Goal: Task Accomplishment & Management: Manage account settings

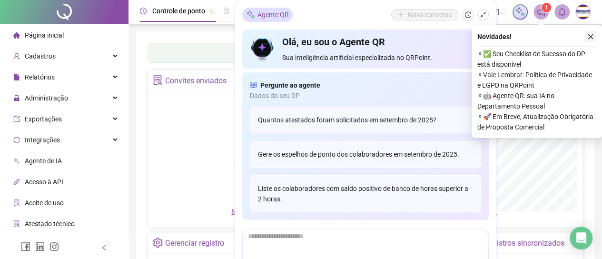
click at [590, 36] on icon "close" at bounding box center [590, 36] width 7 height 7
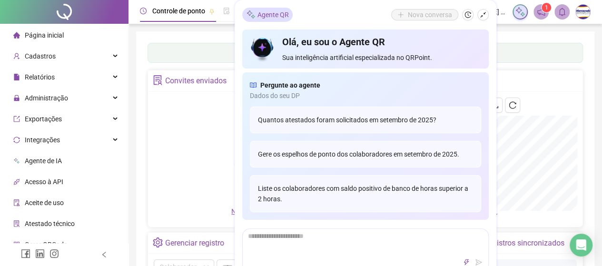
click at [534, 62] on div "Painel de controle Contabilidade Convites enviados Não há dados Não há dados No…" at bounding box center [364, 229] width 435 height 373
click at [36, 77] on span "Relatórios" at bounding box center [40, 77] width 30 height 8
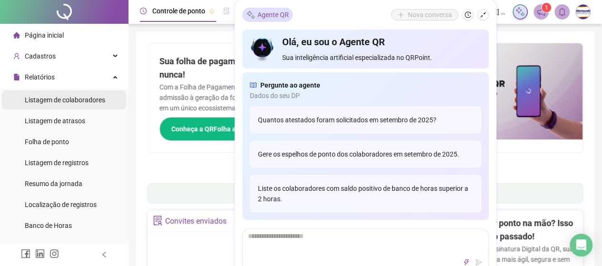
click at [43, 100] on span "Listagem de colaboradores" at bounding box center [65, 100] width 80 height 8
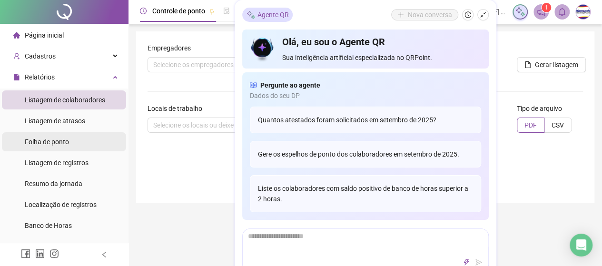
click at [54, 142] on span "Folha de ponto" at bounding box center [47, 142] width 44 height 8
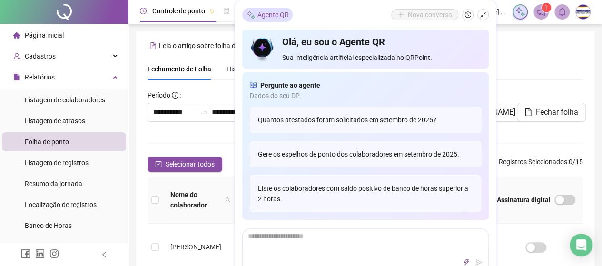
scroll to position [62, 0]
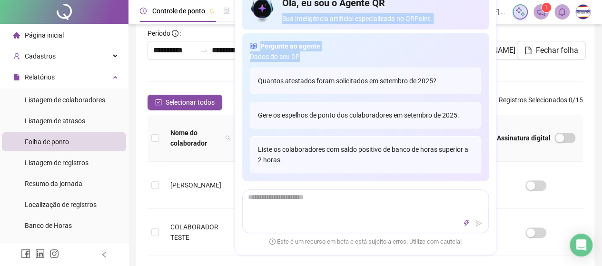
drag, startPoint x: 280, startPoint y: 15, endPoint x: 435, endPoint y: 51, distance: 159.1
click at [440, 59] on div "Olá, eu sou o Agente QR Sua inteligência artificial especializada no QRPoint. P…" at bounding box center [365, 86] width 246 height 190
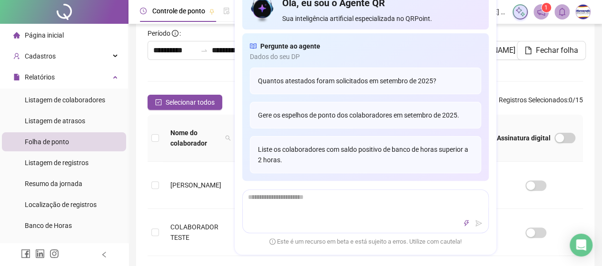
click at [458, 12] on div "Olá, eu sou o Agente QR Sua inteligência artificial especializada no QRPoint." at bounding box center [381, 11] width 198 height 28
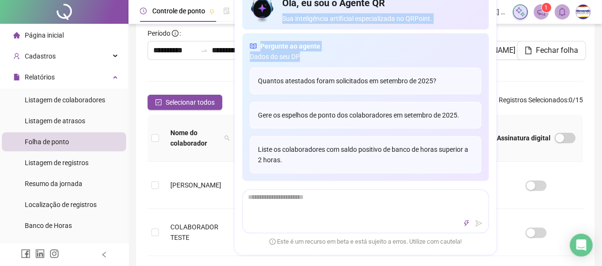
drag, startPoint x: 493, startPoint y: 4, endPoint x: 494, endPoint y: 55, distance: 50.9
click at [494, 55] on div "Agente QR Nova conversa Olá, eu sou o Agente QR Sua inteligência artificial esp…" at bounding box center [366, 107] width 262 height 293
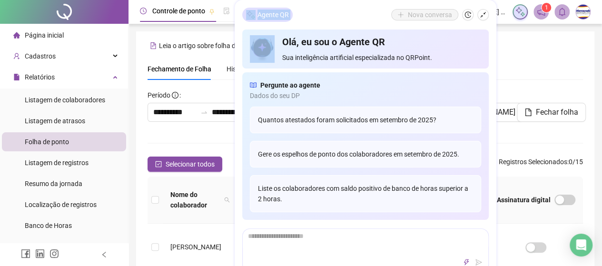
drag, startPoint x: 336, startPoint y: 5, endPoint x: 286, endPoint y: 20, distance: 52.1
click at [372, 18] on div "Agente QR Nova conversa Olá, eu sou o Agente QR Sua inteligência artificial esp…" at bounding box center [366, 146] width 262 height 293
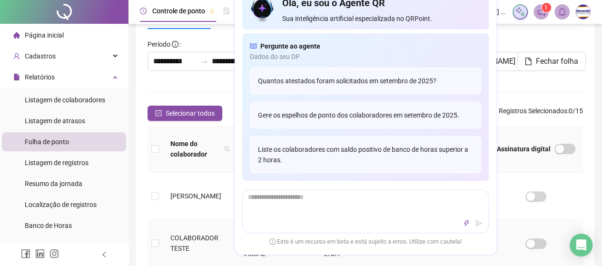
scroll to position [48, 0]
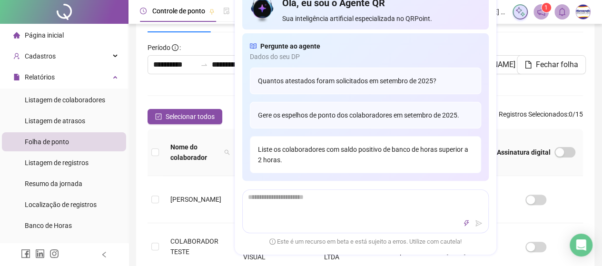
click at [295, 148] on div "Liste os colaboradores com saldo positivo de banco de horas superior a 2 horas." at bounding box center [365, 155] width 231 height 37
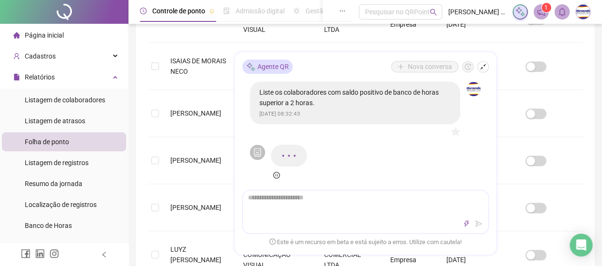
scroll to position [381, 0]
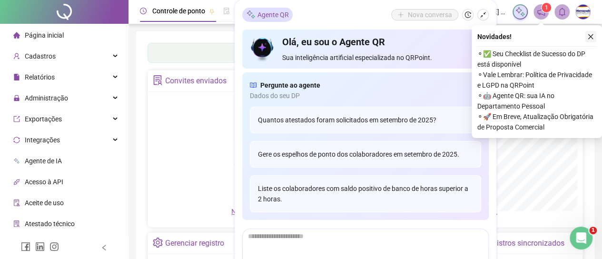
click at [591, 37] on icon "close" at bounding box center [590, 36] width 7 height 7
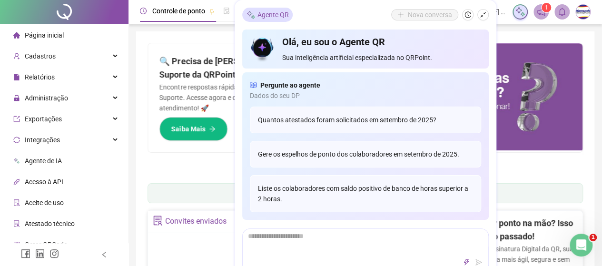
click at [501, 46] on img at bounding box center [473, 96] width 217 height 107
click at [484, 14] on icon "shrink" at bounding box center [483, 14] width 7 height 7
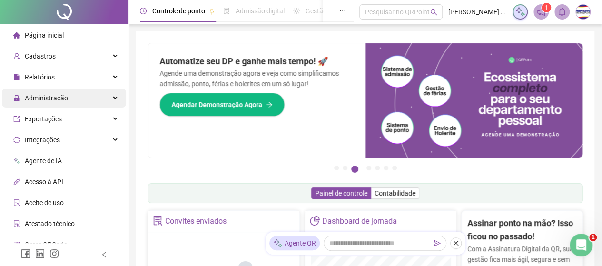
click at [57, 98] on span "Administração" at bounding box center [46, 98] width 43 height 8
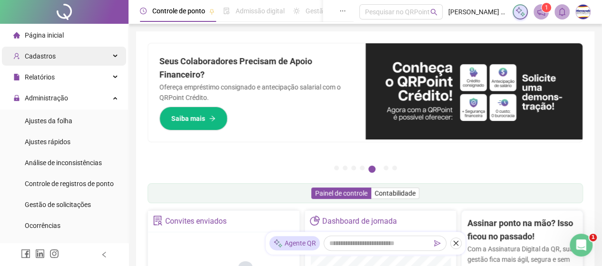
click at [59, 55] on div "Cadastros" at bounding box center [64, 56] width 124 height 19
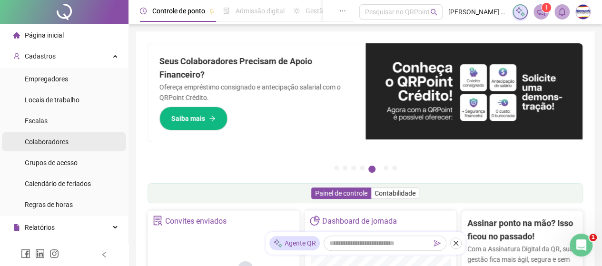
click at [58, 144] on span "Colaboradores" at bounding box center [47, 142] width 44 height 8
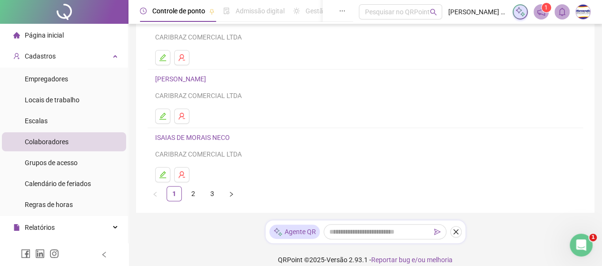
scroll to position [215, 0]
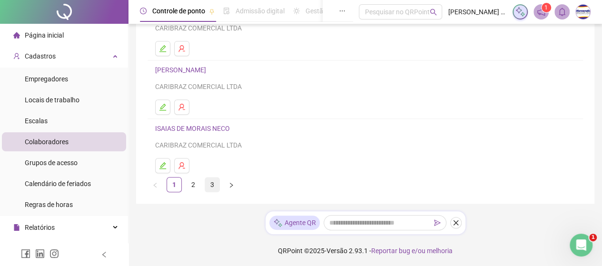
click at [214, 184] on link "3" at bounding box center [212, 184] width 14 height 14
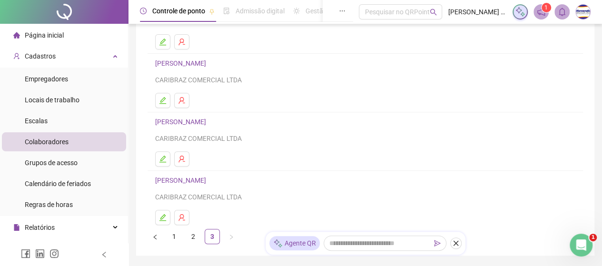
scroll to position [211, 0]
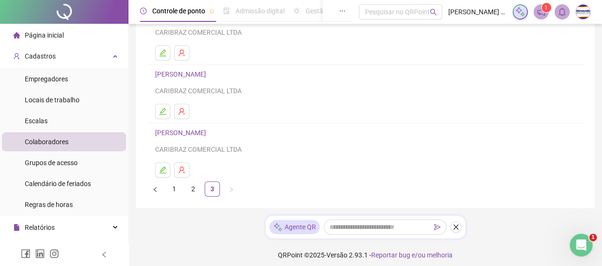
click at [173, 131] on link "[PERSON_NAME]" at bounding box center [182, 133] width 54 height 8
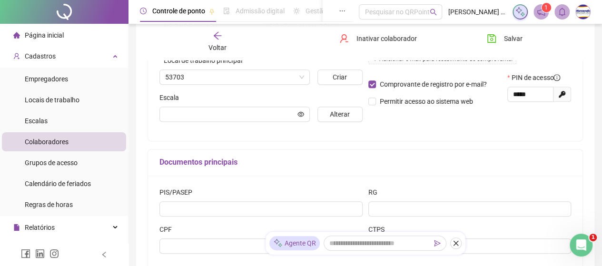
scroll to position [216, 0]
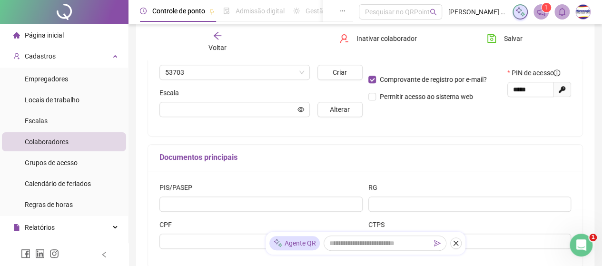
type input "*********"
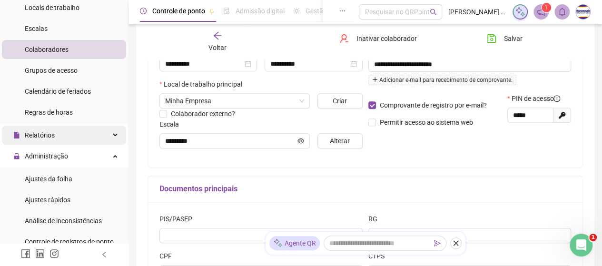
scroll to position [95, 0]
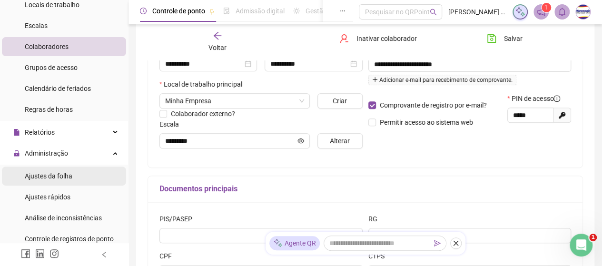
click at [49, 174] on span "Ajustes da folha" at bounding box center [49, 176] width 48 height 8
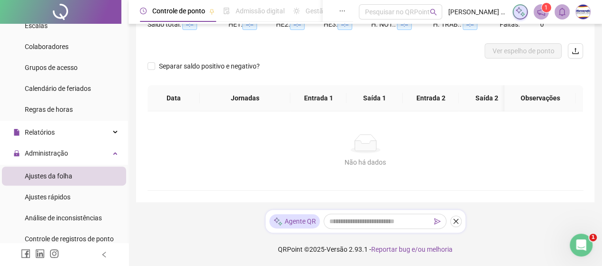
scroll to position [114, 0]
type input "**********"
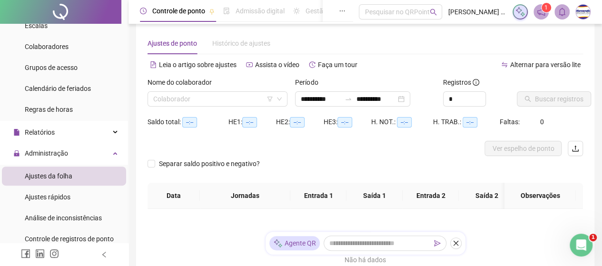
scroll to position [0, 0]
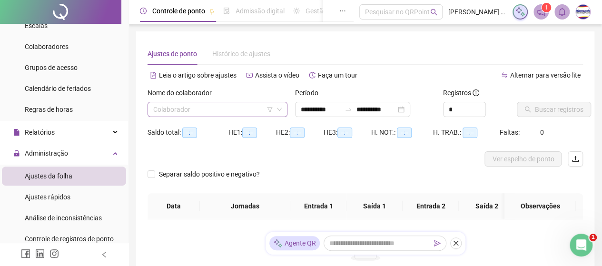
click at [199, 105] on input "search" at bounding box center [213, 109] width 120 height 14
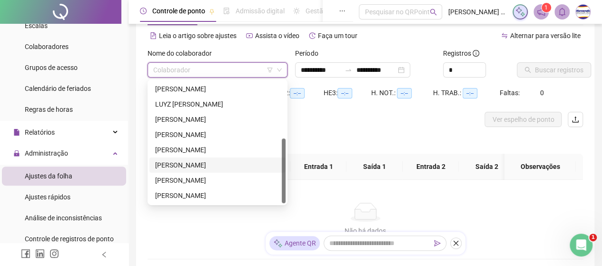
scroll to position [48, 0]
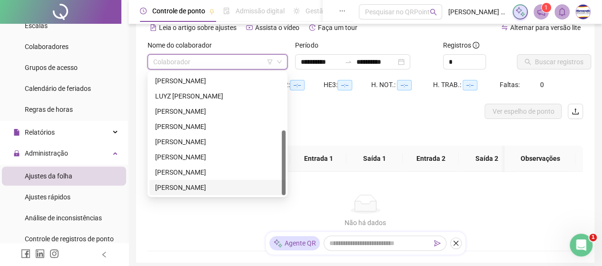
click at [206, 188] on div "[PERSON_NAME]" at bounding box center [217, 187] width 125 height 10
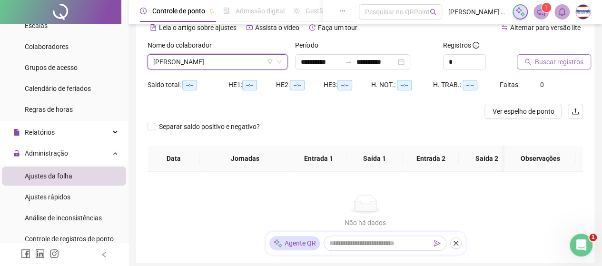
click at [544, 62] on span "Buscar registros" at bounding box center [559, 62] width 49 height 10
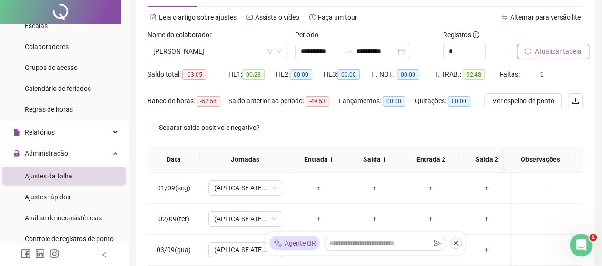
scroll to position [0, 0]
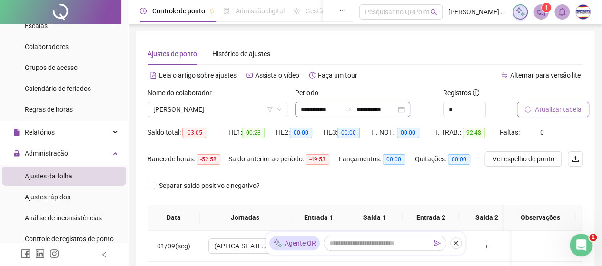
click at [410, 111] on div "**********" at bounding box center [352, 109] width 115 height 15
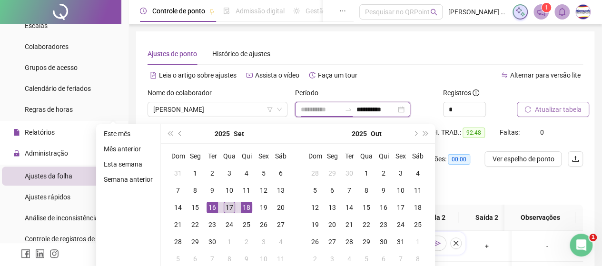
type input "**********"
click at [226, 205] on div "17" at bounding box center [229, 207] width 11 height 11
type input "**********"
click at [426, 88] on div "Período" at bounding box center [365, 95] width 140 height 14
type input "**********"
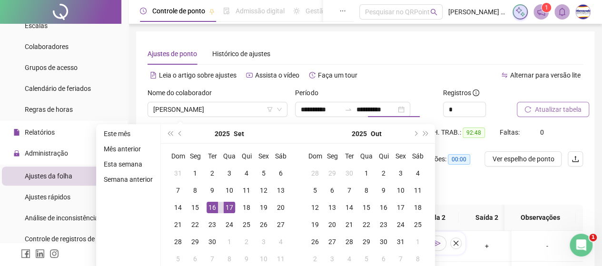
type input "**********"
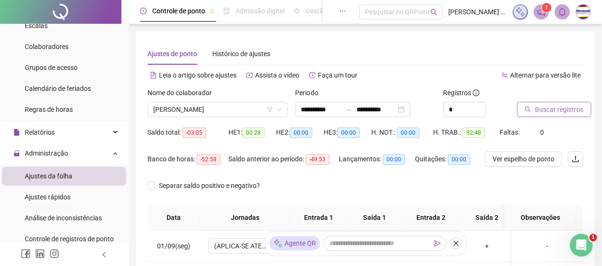
click at [543, 108] on span "Buscar registros" at bounding box center [559, 109] width 49 height 10
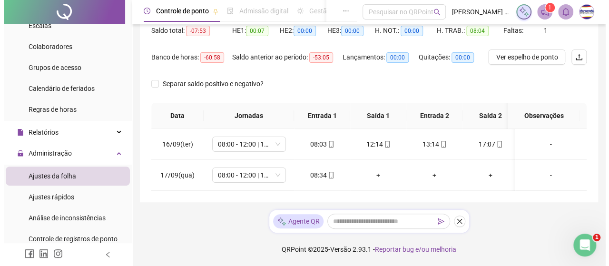
scroll to position [108, 0]
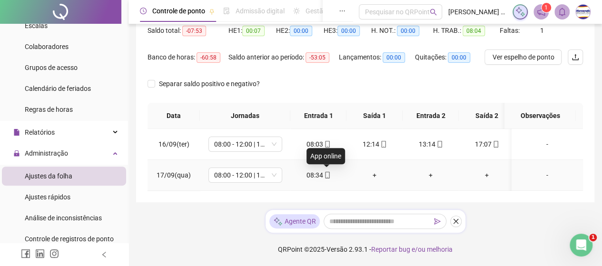
click at [325, 172] on icon "mobile" at bounding box center [327, 175] width 4 height 7
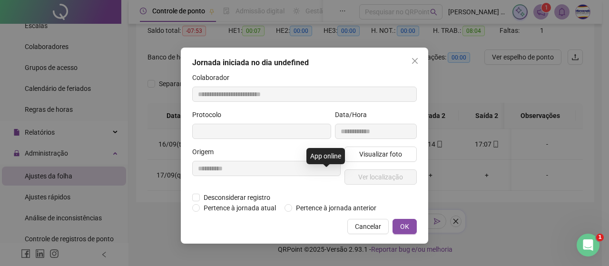
type input "**********"
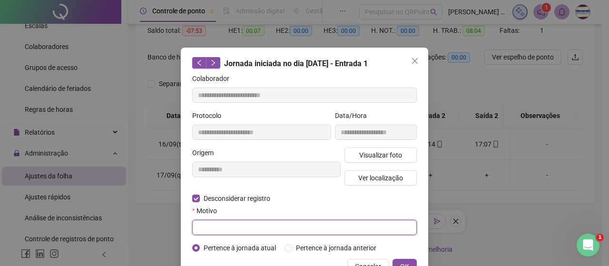
click at [215, 225] on input "text" at bounding box center [304, 227] width 225 height 15
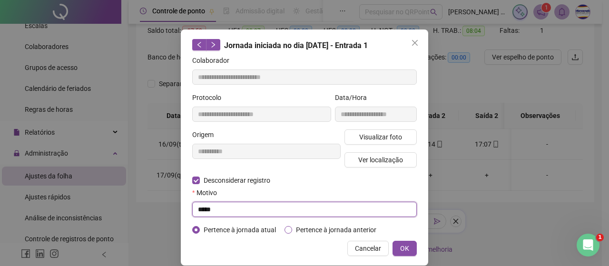
scroll to position [29, 0]
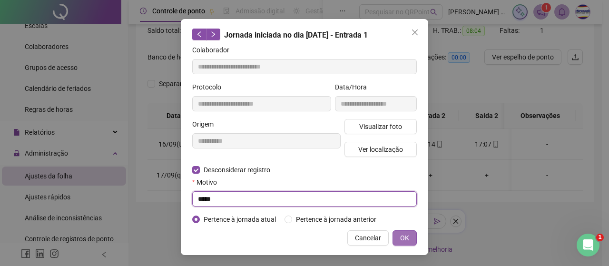
type input "*****"
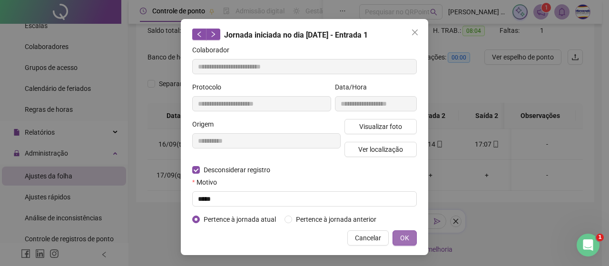
click at [400, 235] on span "OK" at bounding box center [404, 238] width 9 height 10
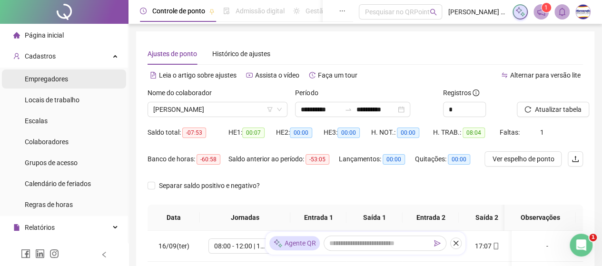
scroll to position [0, 0]
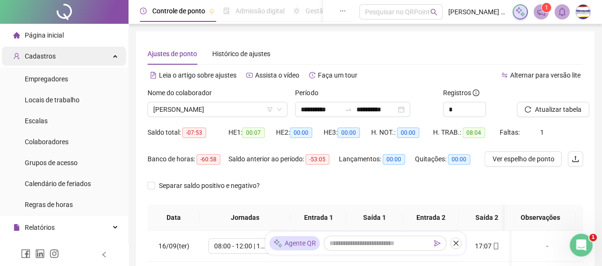
click at [59, 55] on div "Cadastros" at bounding box center [64, 56] width 124 height 19
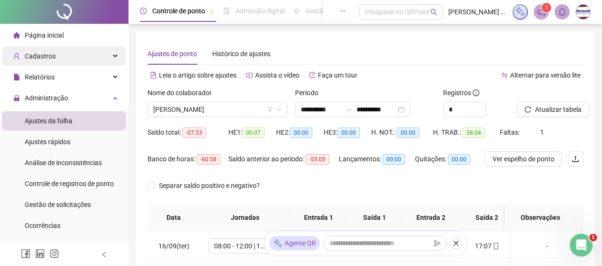
click at [60, 57] on div "Cadastros" at bounding box center [64, 56] width 124 height 19
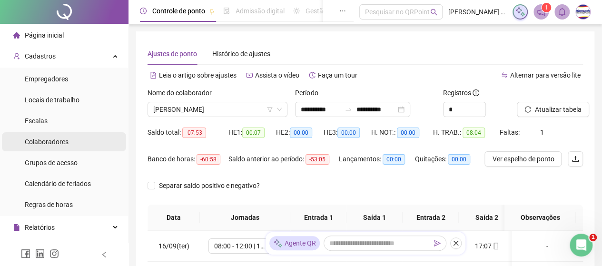
click at [52, 142] on span "Colaboradores" at bounding box center [47, 142] width 44 height 8
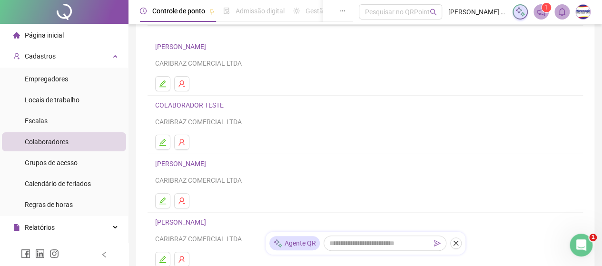
scroll to position [95, 0]
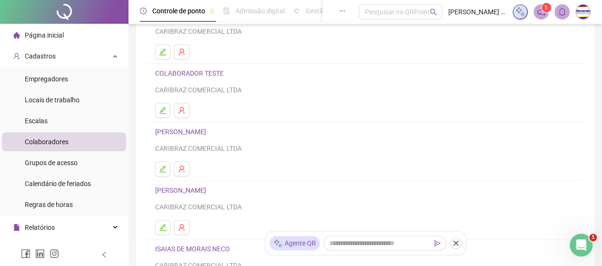
click at [209, 131] on link "[PERSON_NAME]" at bounding box center [182, 132] width 54 height 8
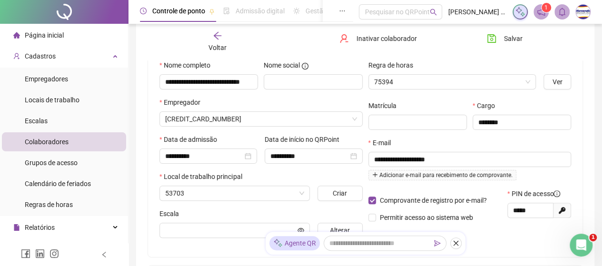
scroll to position [100, 0]
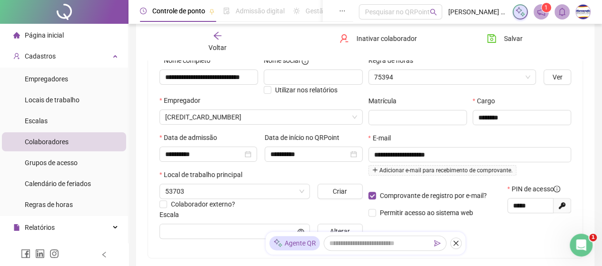
type input "*********"
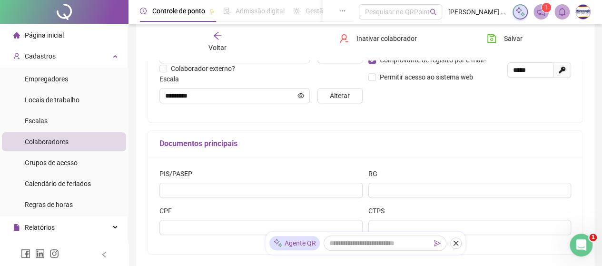
scroll to position [243, 0]
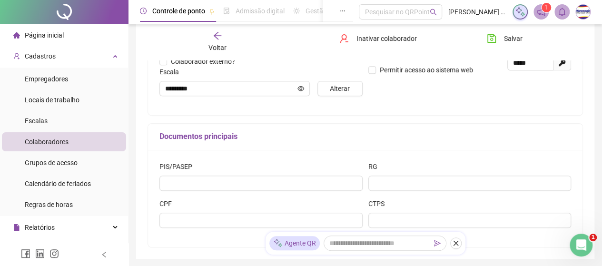
click at [66, 144] on span "Colaboradores" at bounding box center [47, 142] width 44 height 8
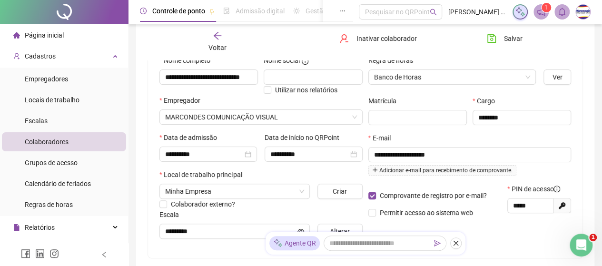
scroll to position [100, 0]
click at [219, 32] on icon "arrow-left" at bounding box center [218, 36] width 10 height 10
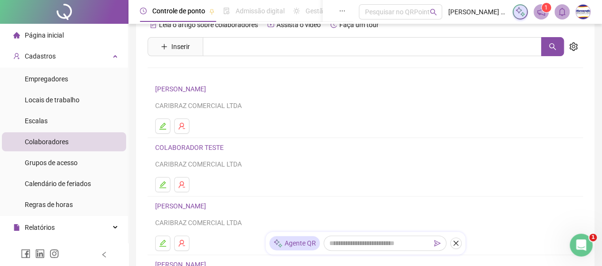
scroll to position [95, 0]
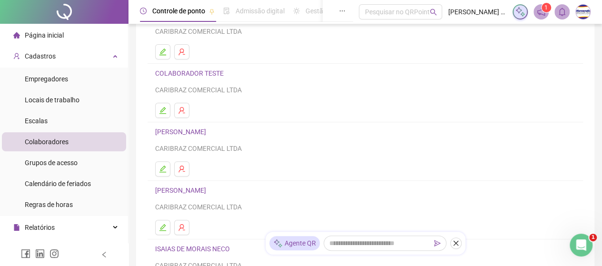
click at [199, 190] on link "[PERSON_NAME]" at bounding box center [182, 190] width 54 height 8
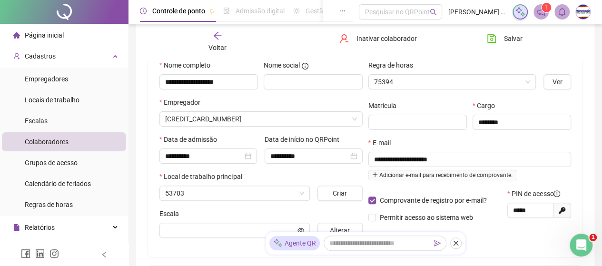
scroll to position [100, 0]
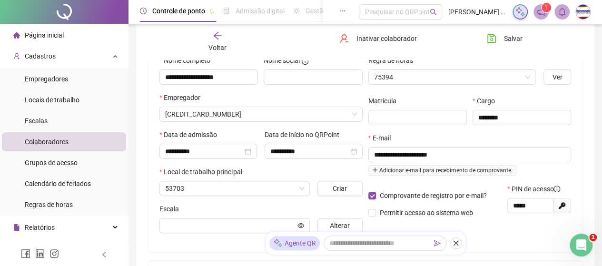
type input "*********"
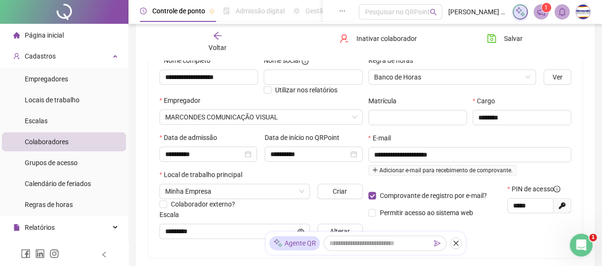
click at [219, 31] on icon "arrow-left" at bounding box center [218, 36] width 10 height 10
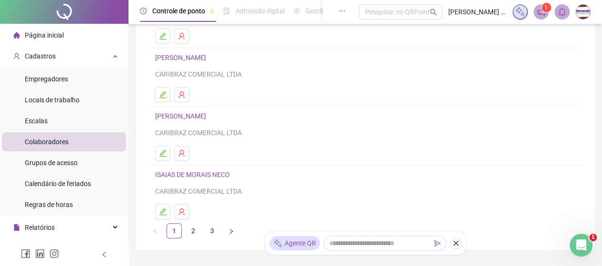
scroll to position [190, 0]
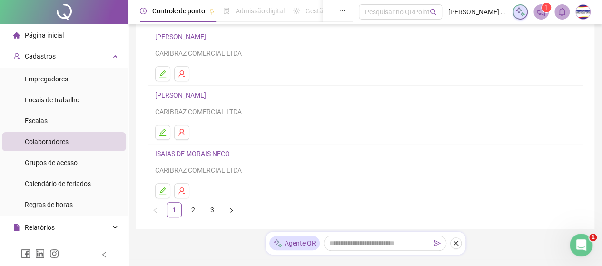
click at [191, 154] on link "ISAIAS DE MORAIS NECO" at bounding box center [194, 154] width 78 height 8
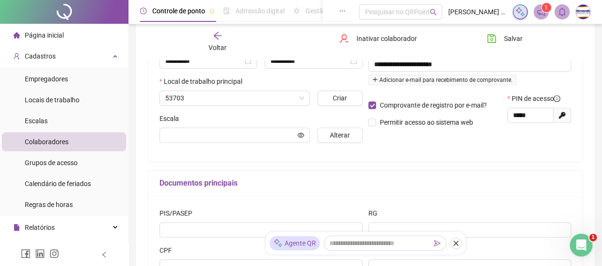
scroll to position [195, 0]
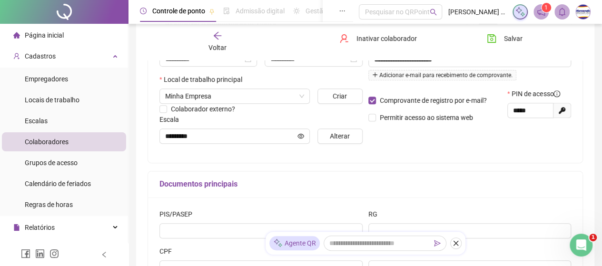
type input "*********"
click at [217, 34] on icon "arrow-left" at bounding box center [218, 36] width 10 height 10
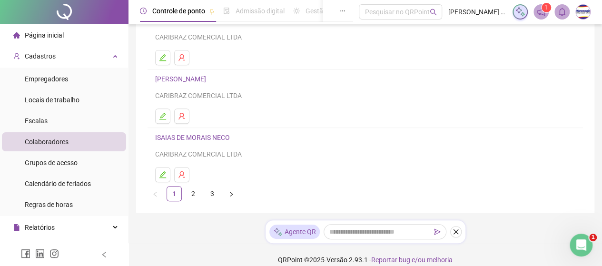
scroll to position [215, 0]
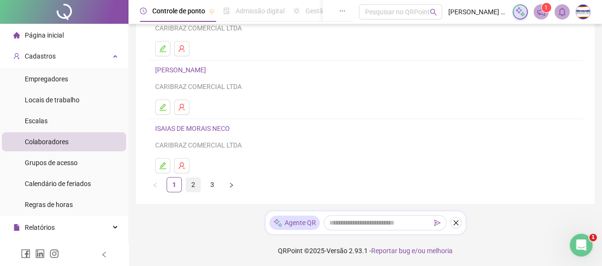
click at [195, 181] on link "2" at bounding box center [193, 184] width 14 height 14
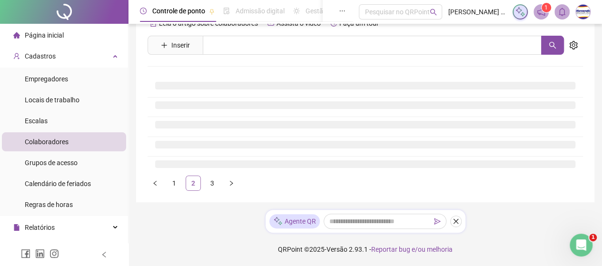
scroll to position [21, 0]
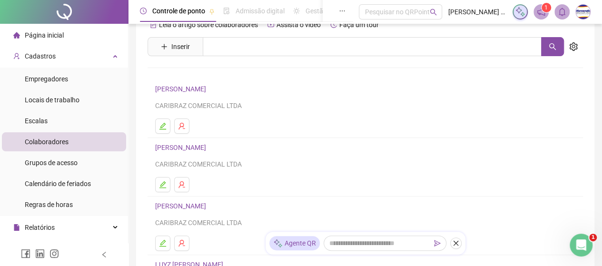
click at [209, 86] on link "[PERSON_NAME]" at bounding box center [182, 89] width 54 height 8
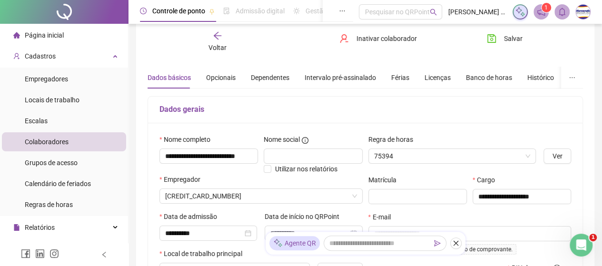
type input "*********"
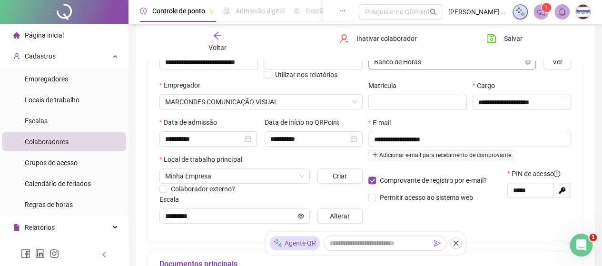
scroll to position [116, 0]
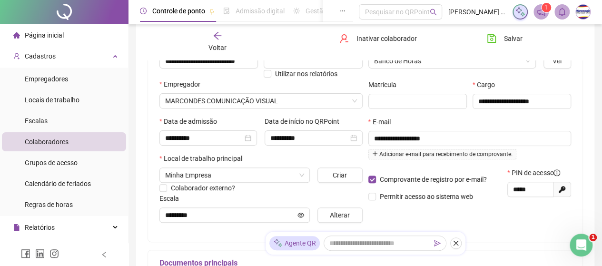
click at [216, 36] on icon "arrow-left" at bounding box center [218, 36] width 8 height 8
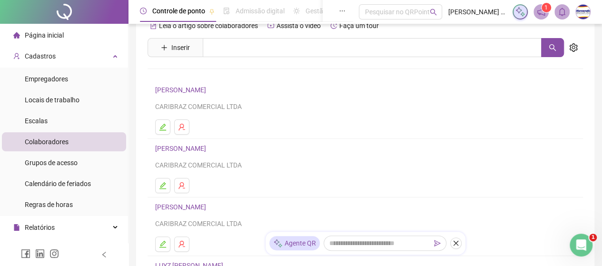
scroll to position [16, 0]
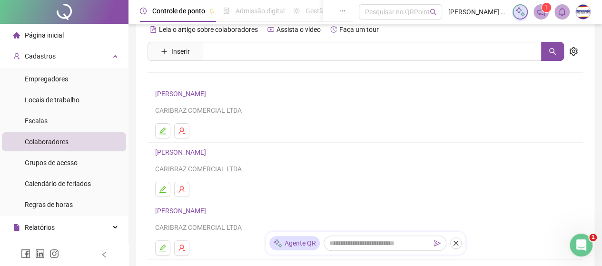
click at [191, 150] on link "[PERSON_NAME]" at bounding box center [182, 152] width 54 height 8
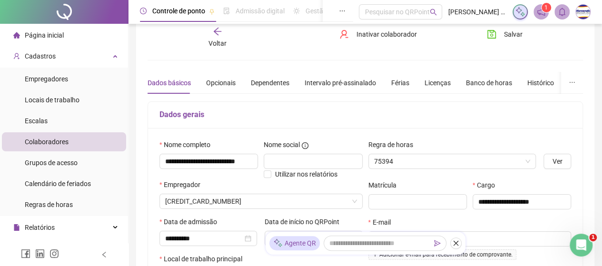
type input "*********"
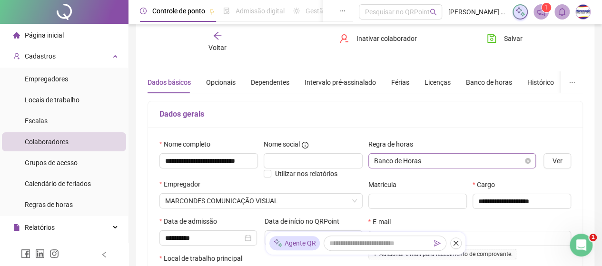
scroll to position [159, 0]
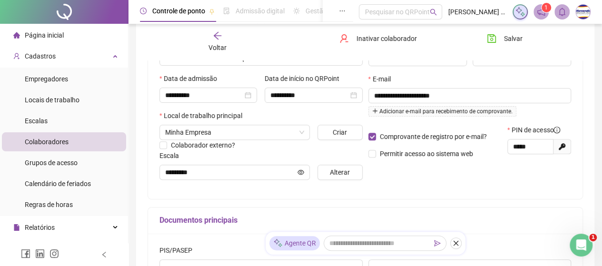
click at [220, 34] on icon "arrow-left" at bounding box center [218, 36] width 10 height 10
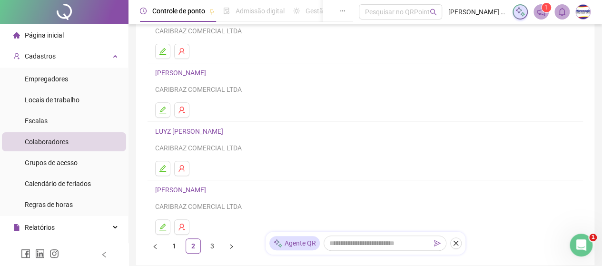
scroll to position [107, 0]
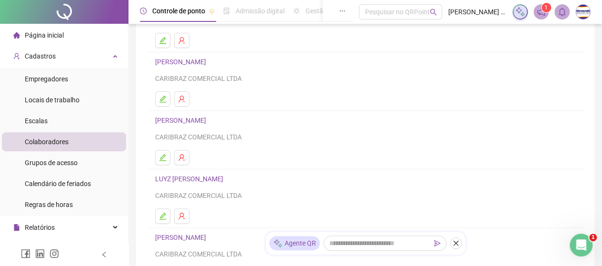
click at [196, 119] on link "[PERSON_NAME]" at bounding box center [182, 121] width 54 height 8
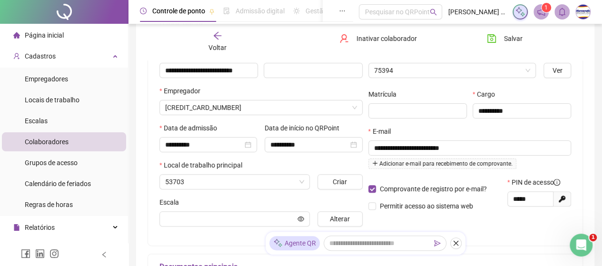
scroll to position [111, 0]
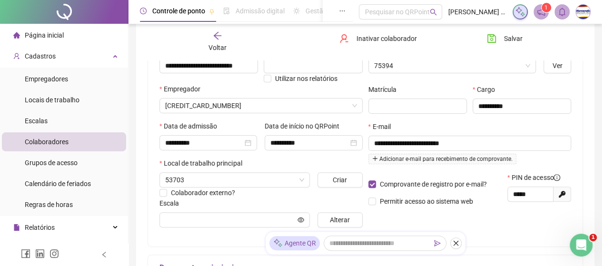
type input "*********"
click at [220, 38] on icon "arrow-left" at bounding box center [218, 36] width 10 height 10
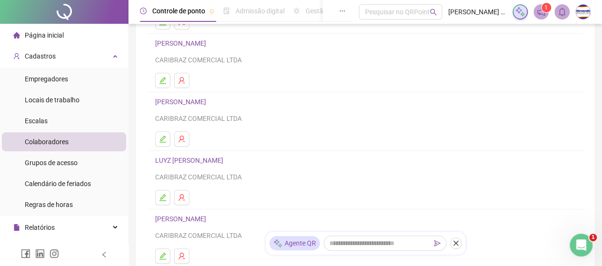
scroll to position [154, 0]
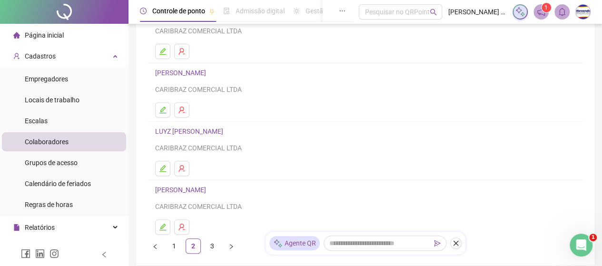
click at [203, 130] on link "LUYZ [PERSON_NAME]" at bounding box center [190, 131] width 71 height 8
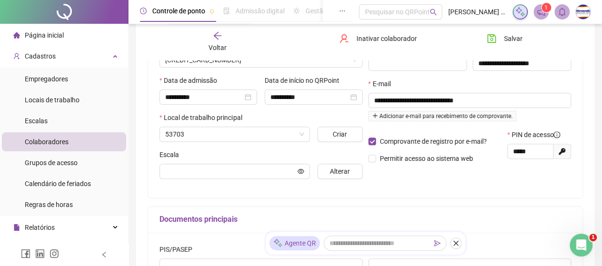
scroll to position [159, 0]
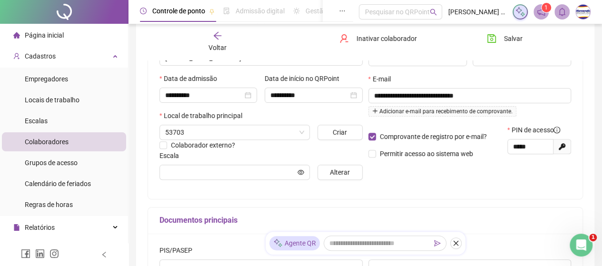
type input "*********"
click at [217, 35] on icon "arrow-left" at bounding box center [218, 36] width 10 height 10
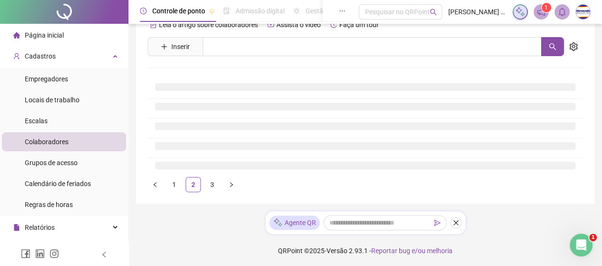
scroll to position [154, 0]
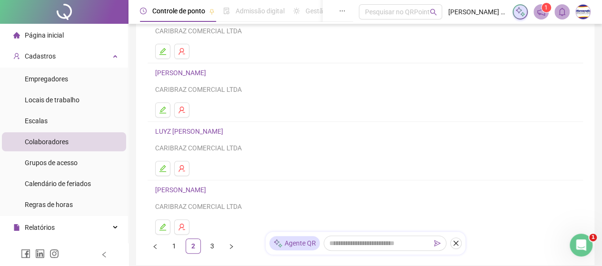
click at [191, 190] on link "[PERSON_NAME]" at bounding box center [182, 190] width 54 height 8
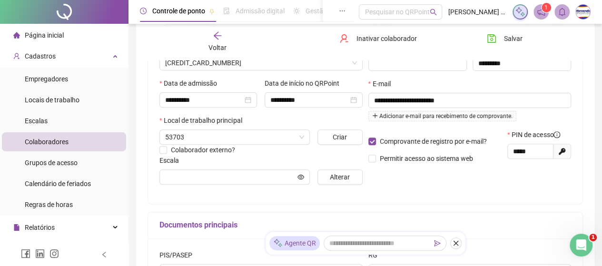
scroll to position [159, 0]
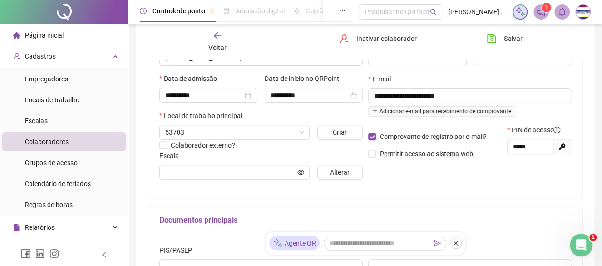
type input "*********"
click at [215, 33] on icon "arrow-left" at bounding box center [218, 36] width 10 height 10
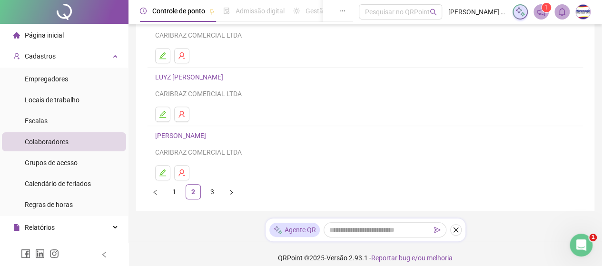
scroll to position [215, 0]
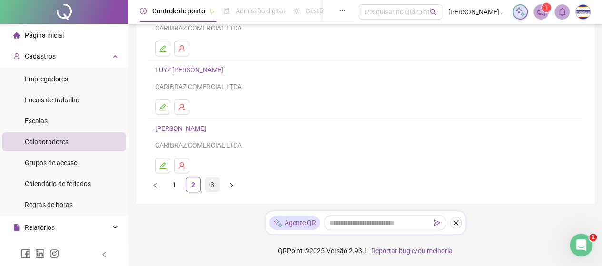
click at [212, 183] on link "3" at bounding box center [212, 184] width 14 height 14
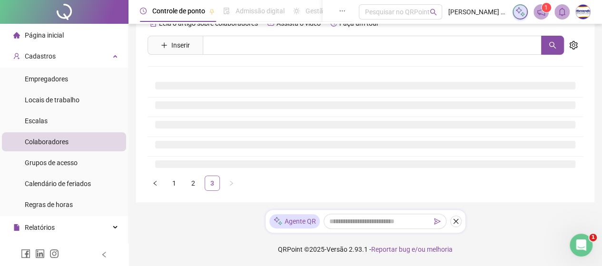
scroll to position [21, 0]
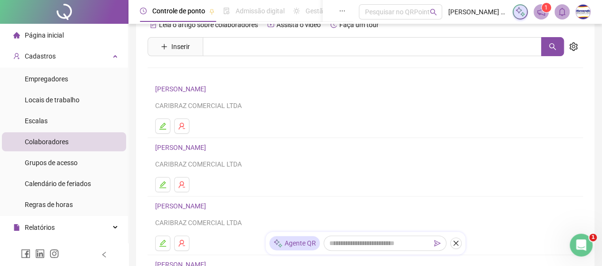
click at [207, 87] on link "[PERSON_NAME]" at bounding box center [182, 89] width 54 height 8
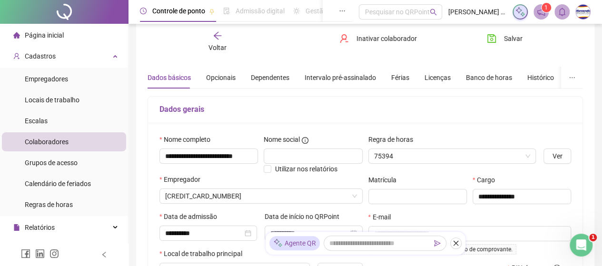
type input "*********"
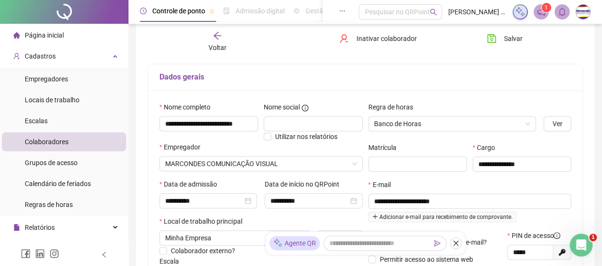
scroll to position [116, 0]
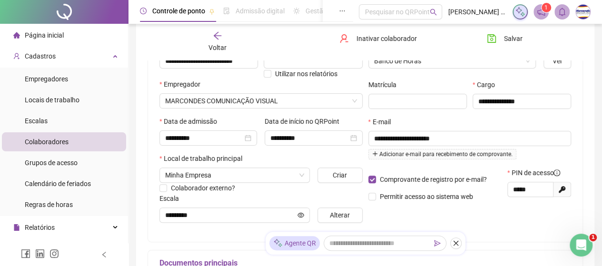
click at [218, 36] on icon "arrow-left" at bounding box center [218, 36] width 8 height 8
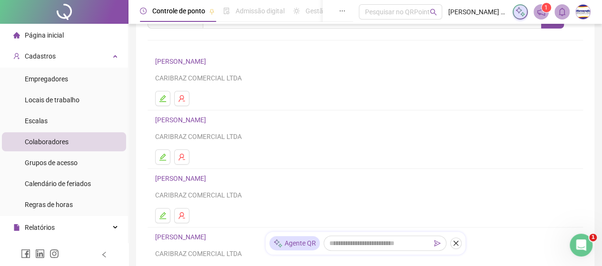
scroll to position [64, 0]
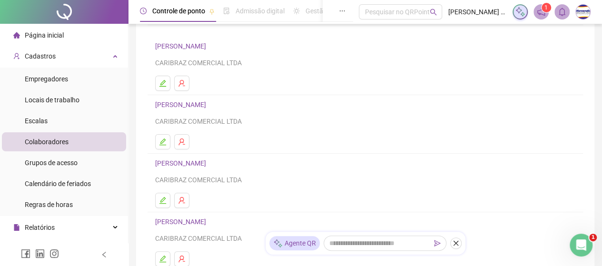
click at [209, 105] on link "[PERSON_NAME]" at bounding box center [182, 105] width 54 height 8
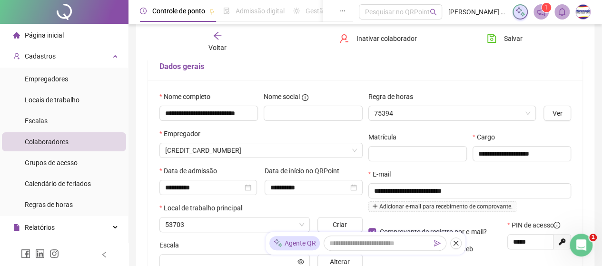
scroll to position [69, 0]
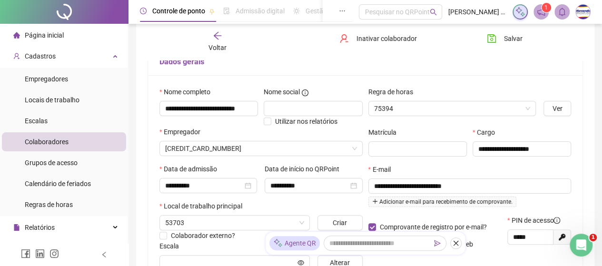
type input "*********"
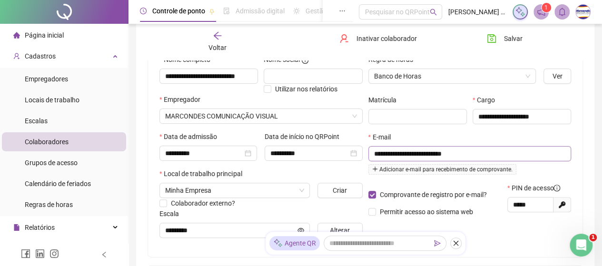
scroll to position [116, 0]
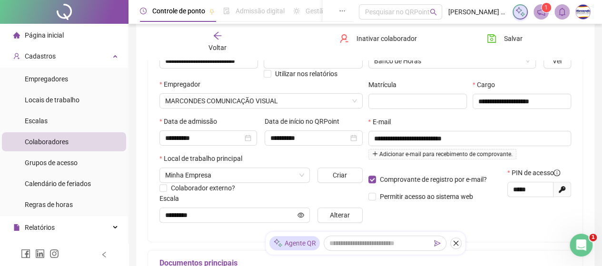
click at [217, 36] on icon "arrow-left" at bounding box center [218, 36] width 8 height 8
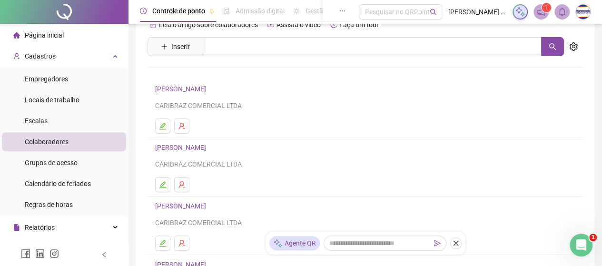
scroll to position [111, 0]
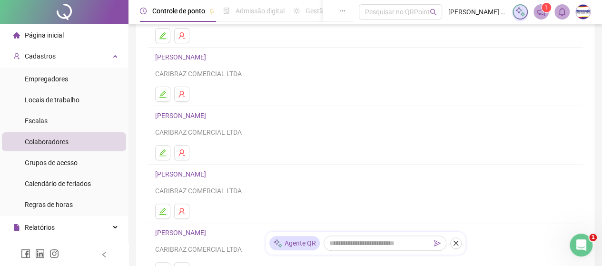
click at [189, 114] on link "[PERSON_NAME]" at bounding box center [182, 116] width 54 height 8
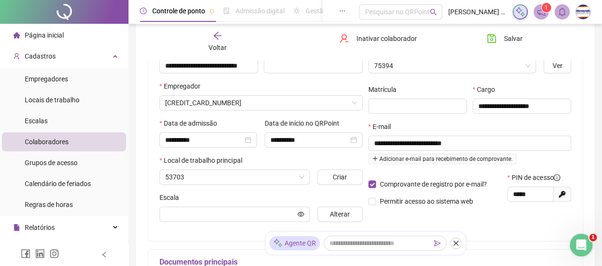
scroll to position [116, 0]
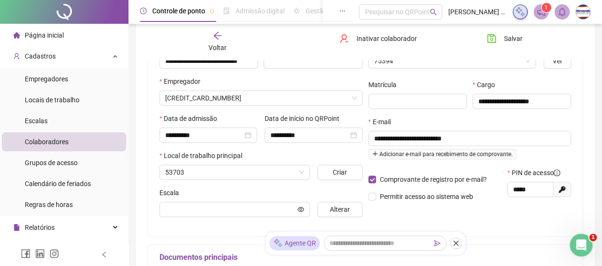
type input "*********"
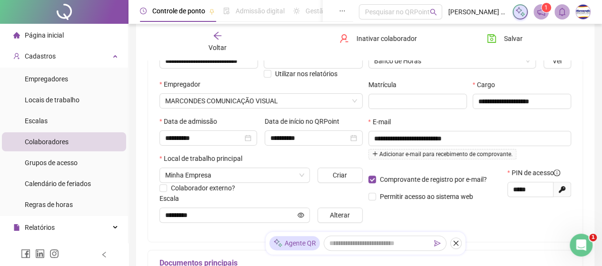
click at [216, 41] on div "Voltar" at bounding box center [218, 42] width 66 height 22
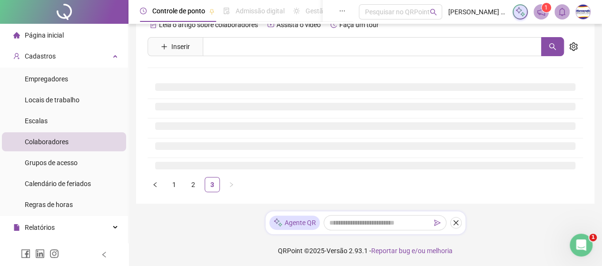
scroll to position [111, 0]
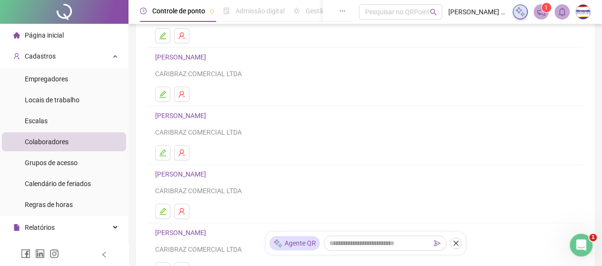
click at [206, 175] on link "[PERSON_NAME]" at bounding box center [182, 174] width 54 height 8
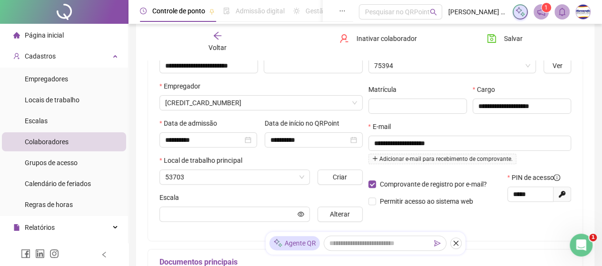
scroll to position [116, 0]
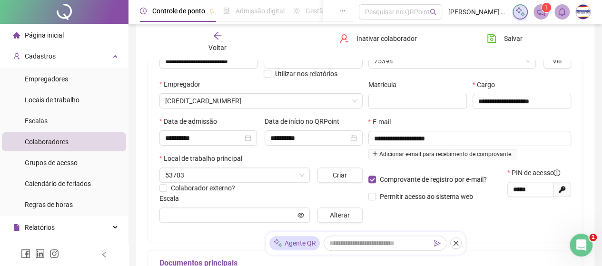
type input "*********"
click at [218, 35] on icon "arrow-left" at bounding box center [218, 36] width 8 height 8
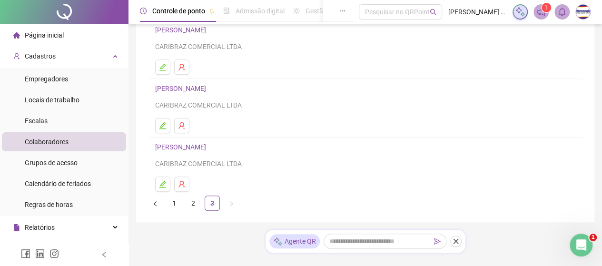
scroll to position [206, 0]
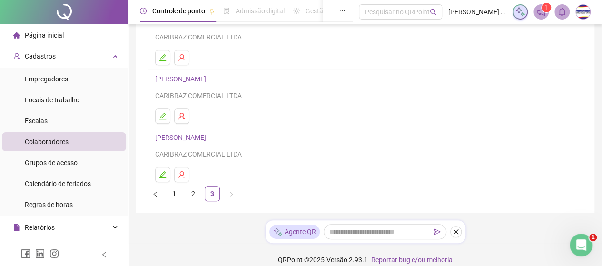
click at [208, 135] on link "[PERSON_NAME]" at bounding box center [182, 138] width 54 height 8
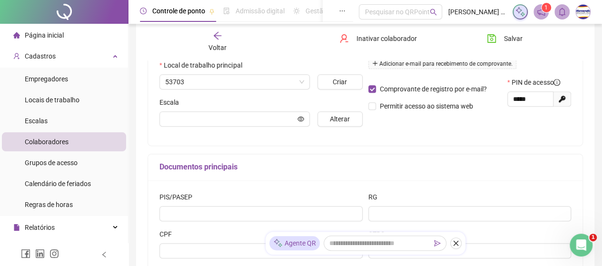
scroll to position [211, 0]
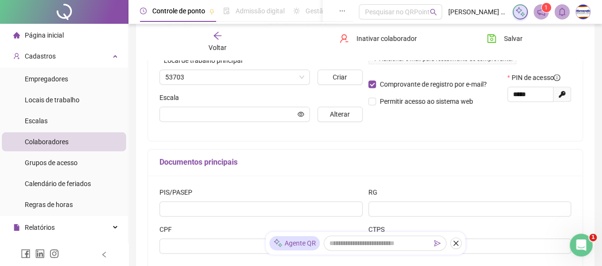
type input "*********"
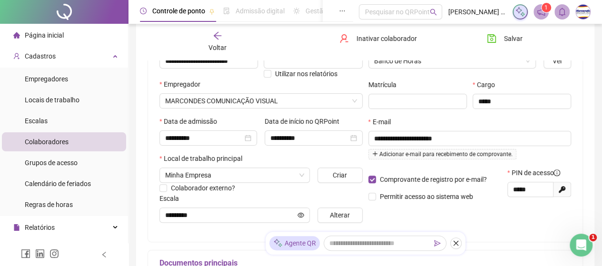
scroll to position [69, 0]
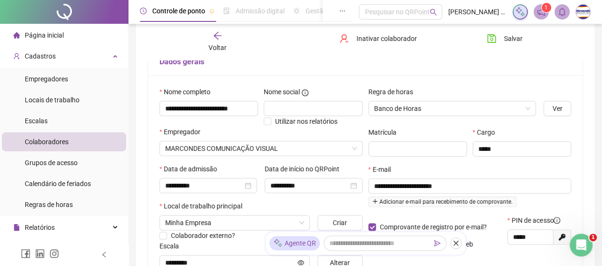
click at [216, 37] on icon "arrow-left" at bounding box center [218, 36] width 10 height 10
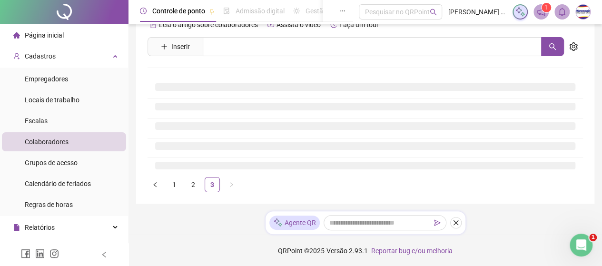
scroll to position [64, 0]
